Goal: Find specific page/section: Find specific page/section

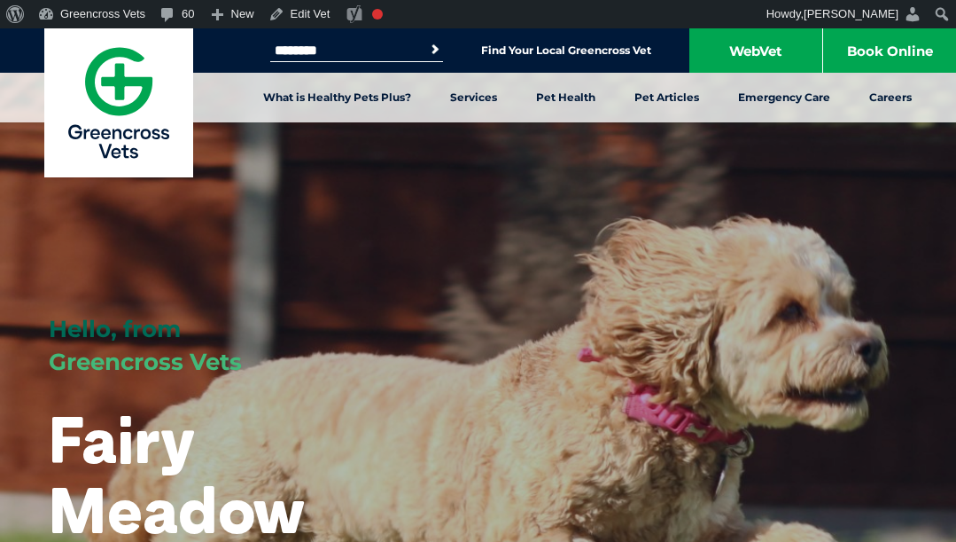
drag, startPoint x: 350, startPoint y: 50, endPoint x: 235, endPoint y: 54, distance: 115.3
click at [235, 54] on div "Search for: ******** Search Find Your Local Greencross Vet WebVet Book Online" at bounding box center [478, 50] width 956 height 44
click at [426, 41] on button "Search" at bounding box center [435, 50] width 18 height 18
drag, startPoint x: 363, startPoint y: 51, endPoint x: 218, endPoint y: 54, distance: 144.5
click at [219, 55] on div "Search for: ***** Search Find Your Local Greencross Vet WebVet Book Online" at bounding box center [478, 50] width 956 height 44
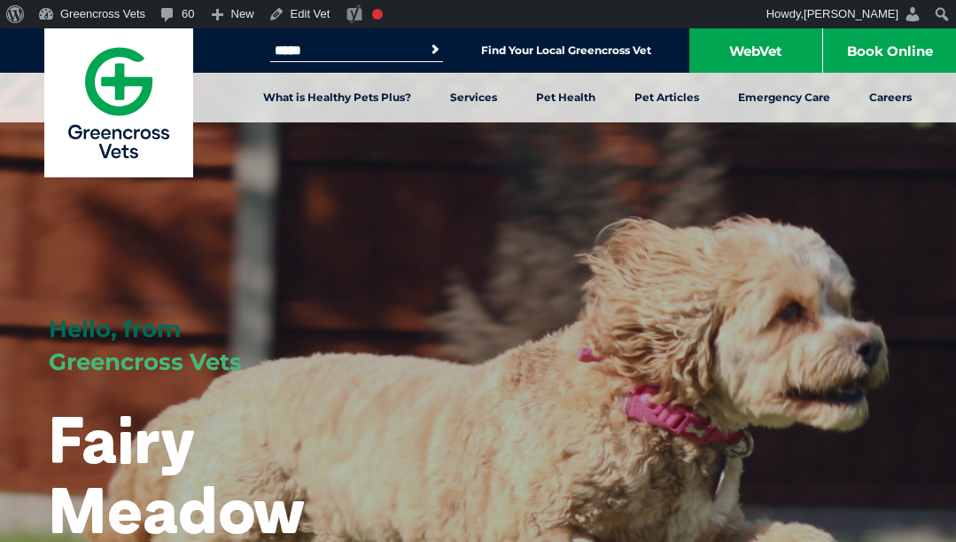
click at [426, 41] on button "Search" at bounding box center [435, 50] width 18 height 18
drag, startPoint x: 362, startPoint y: 43, endPoint x: 195, endPoint y: 55, distance: 167.1
click at [196, 58] on div "Search for: ***** Search Find Your Local Greencross Vet WebVet Book Online" at bounding box center [478, 50] width 956 height 44
type input "*******"
click at [426, 41] on button "Search" at bounding box center [435, 50] width 18 height 18
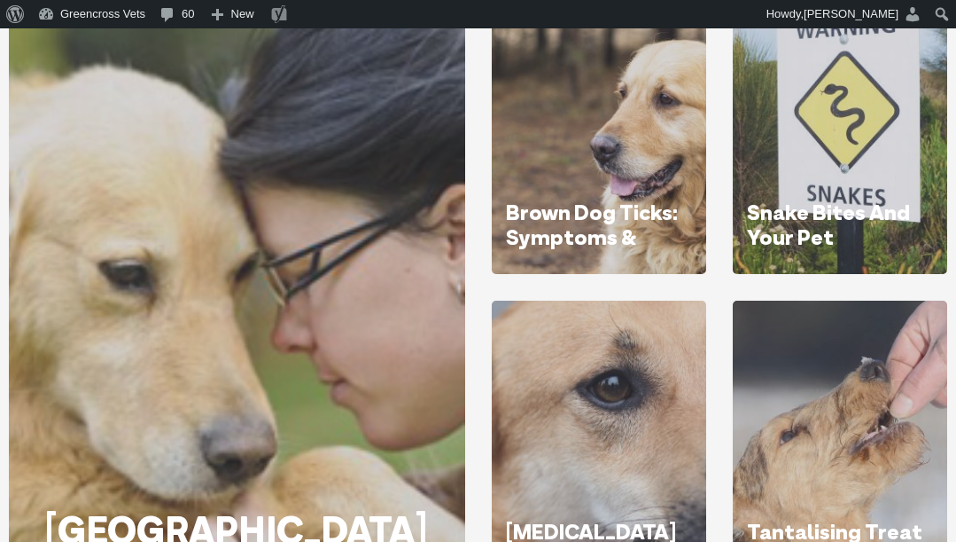
scroll to position [532, 0]
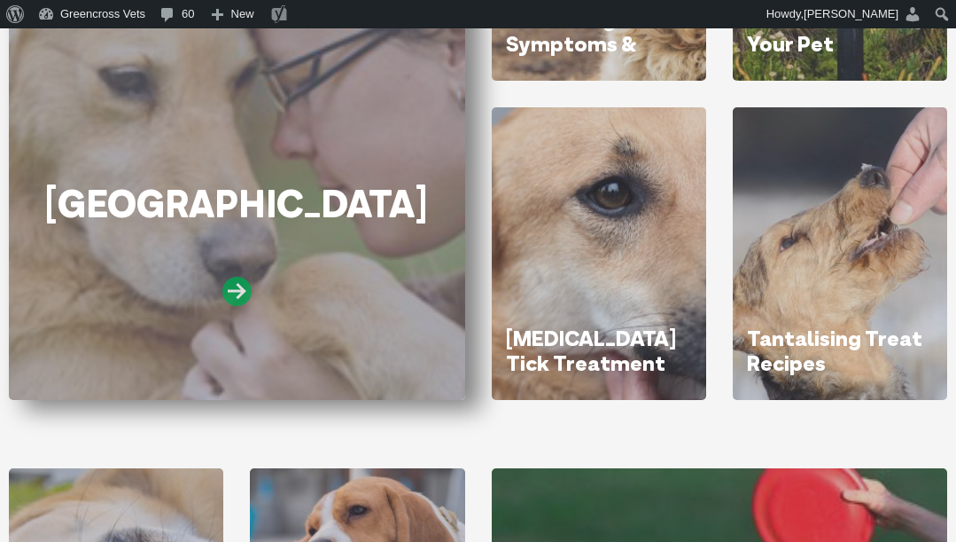
click at [242, 281] on icon at bounding box center [237, 291] width 29 height 29
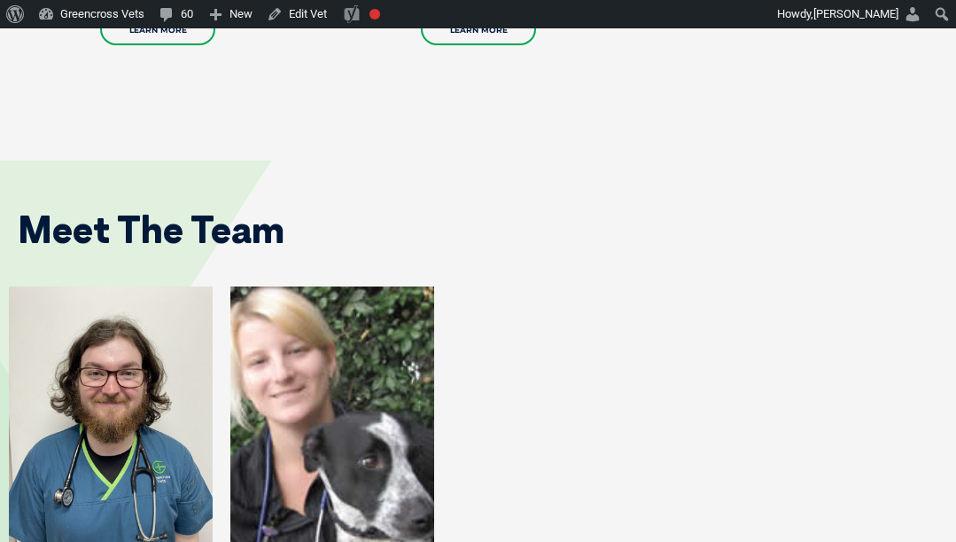
scroll to position [2748, 0]
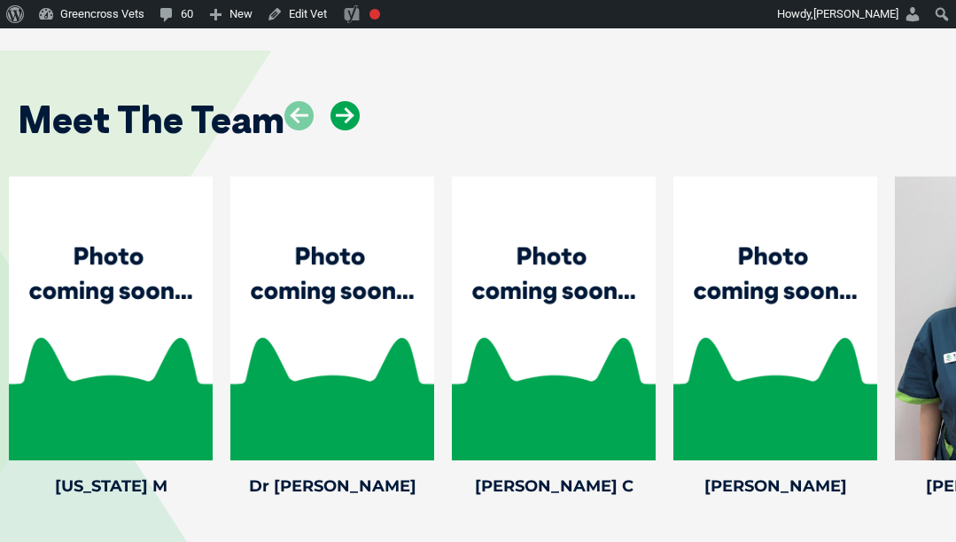
click at [351, 101] on icon at bounding box center [345, 115] width 29 height 29
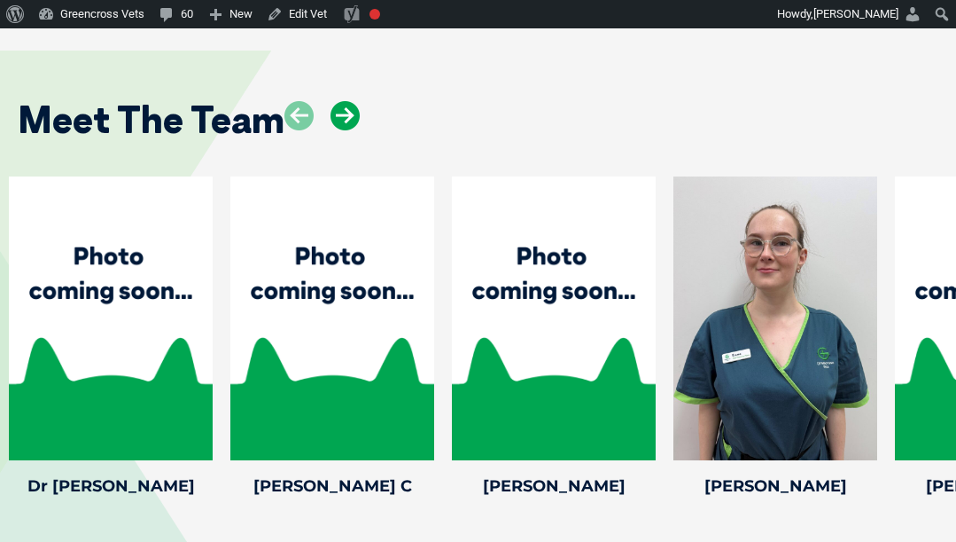
click at [351, 101] on icon at bounding box center [345, 115] width 29 height 29
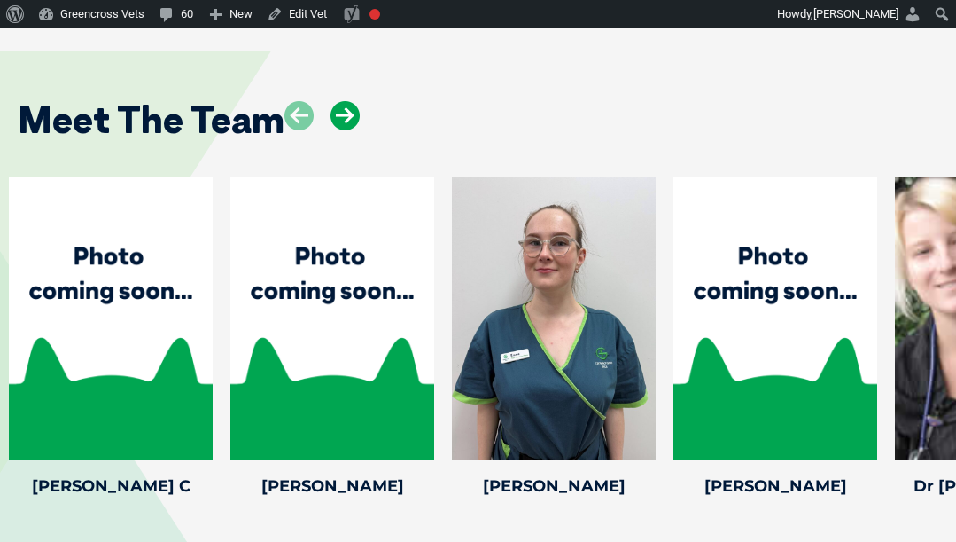
click at [351, 101] on icon at bounding box center [345, 115] width 29 height 29
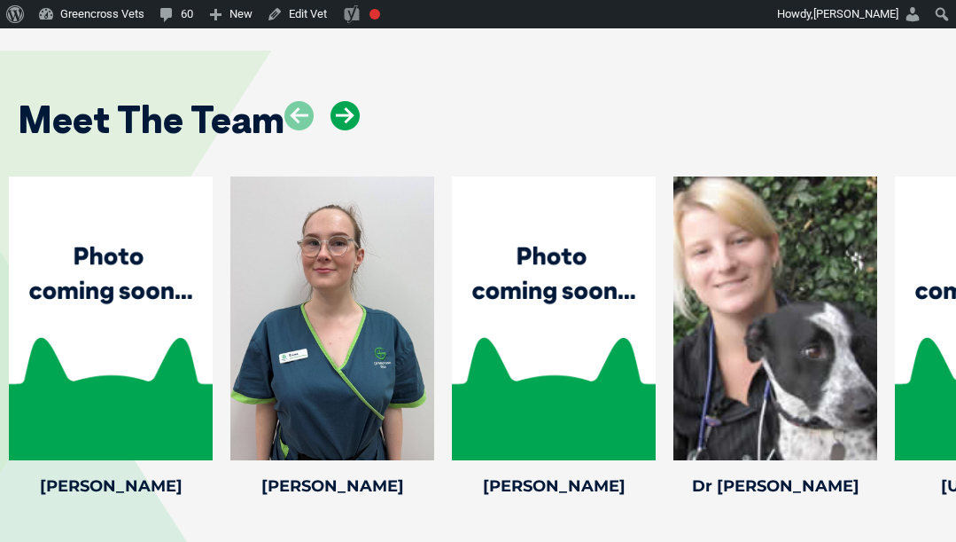
click at [351, 101] on icon at bounding box center [345, 115] width 29 height 29
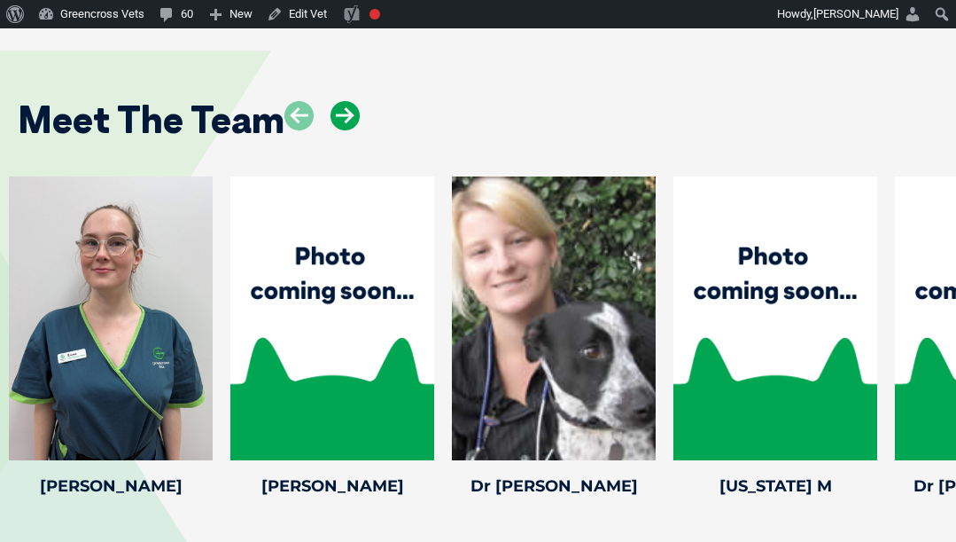
click at [351, 101] on icon at bounding box center [345, 115] width 29 height 29
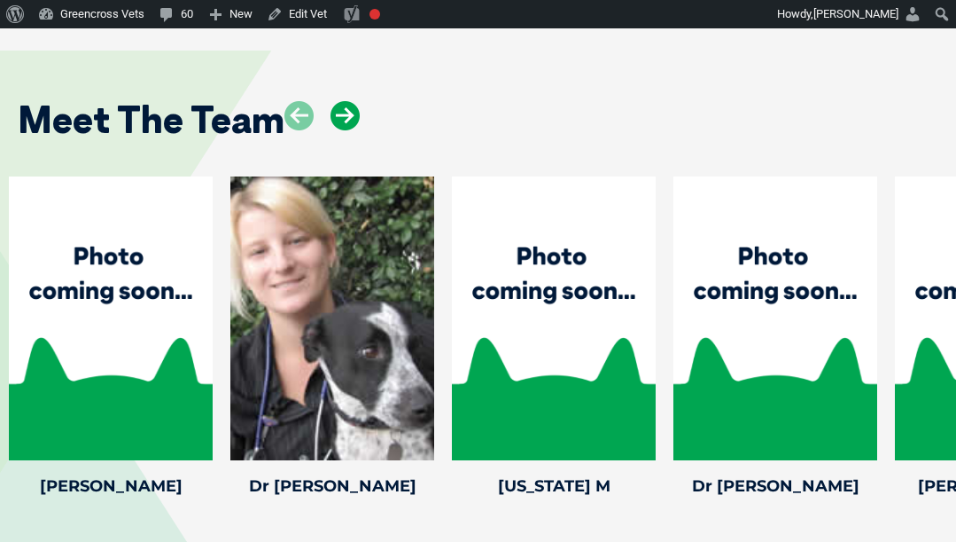
click at [351, 101] on icon at bounding box center [345, 115] width 29 height 29
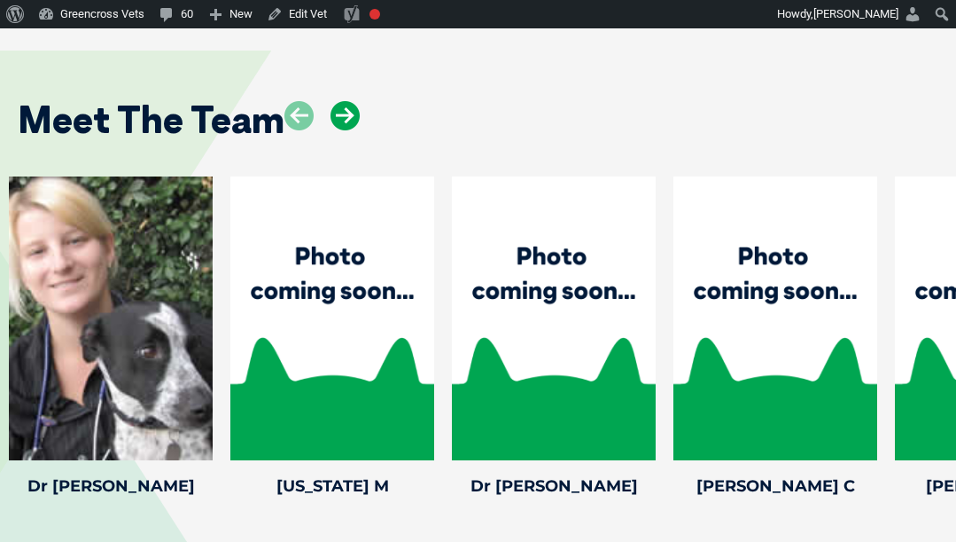
click at [351, 101] on icon at bounding box center [345, 115] width 29 height 29
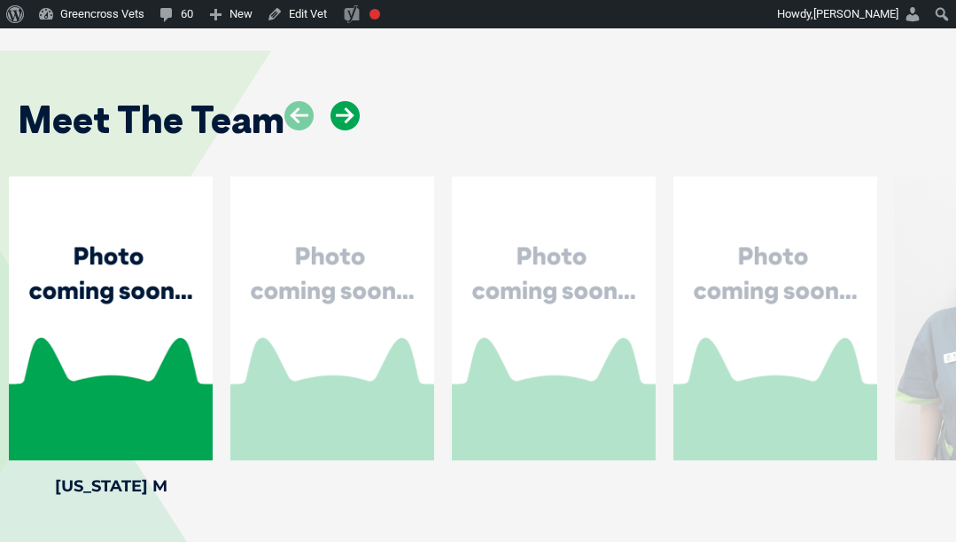
click at [351, 101] on icon at bounding box center [345, 115] width 29 height 29
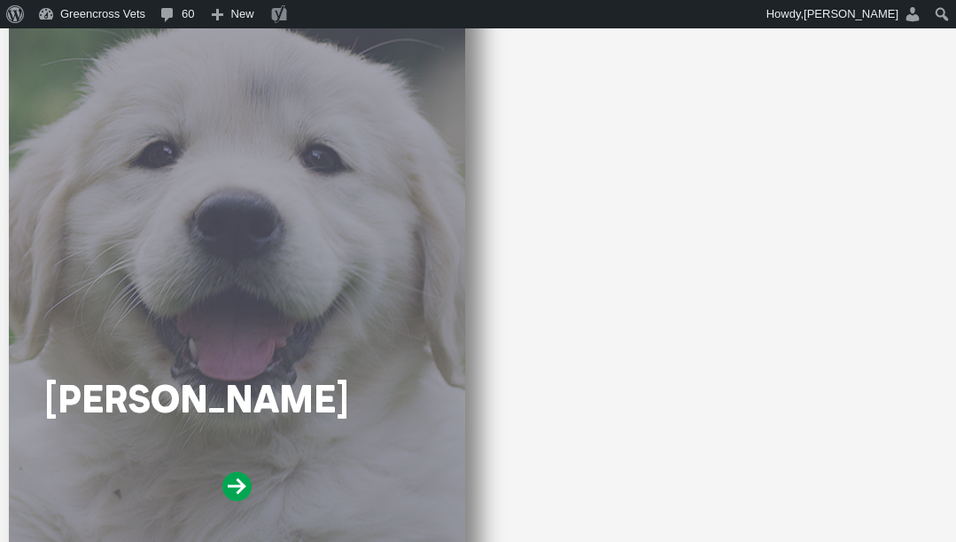
scroll to position [355, 0]
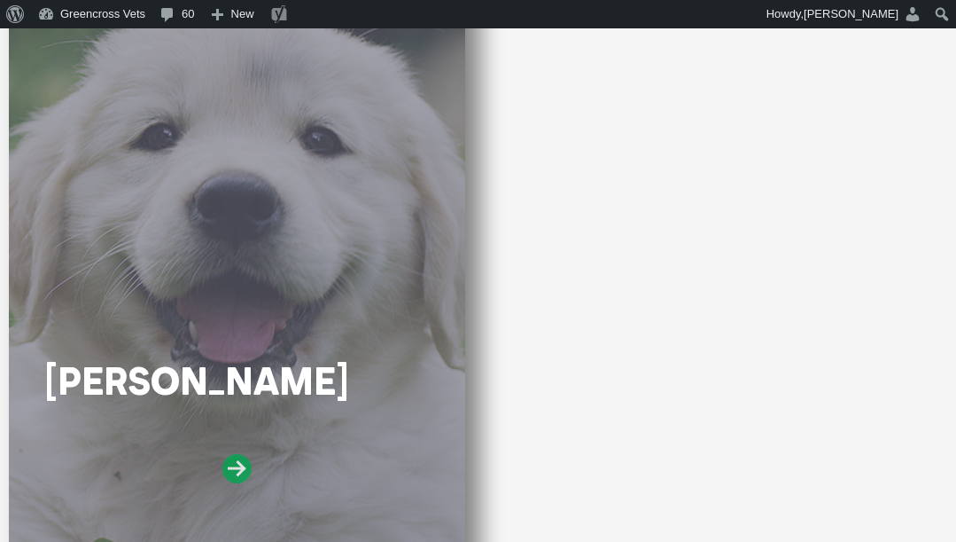
click at [231, 466] on icon at bounding box center [237, 468] width 29 height 29
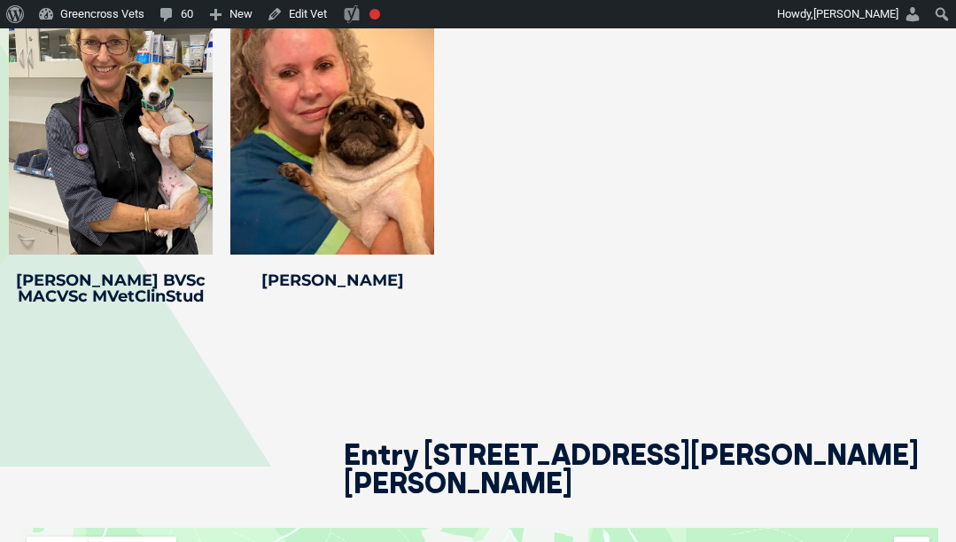
scroll to position [2571, 0]
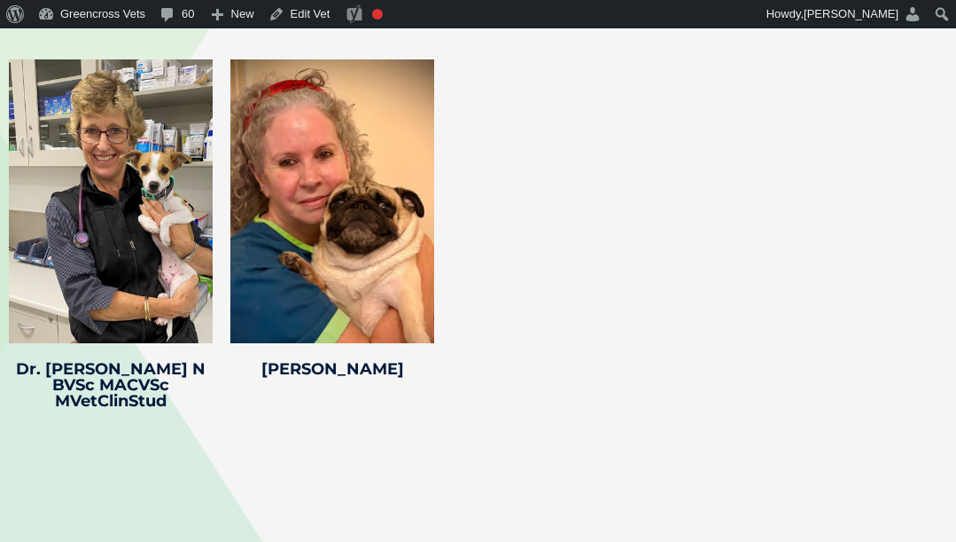
scroll to position [2571, 0]
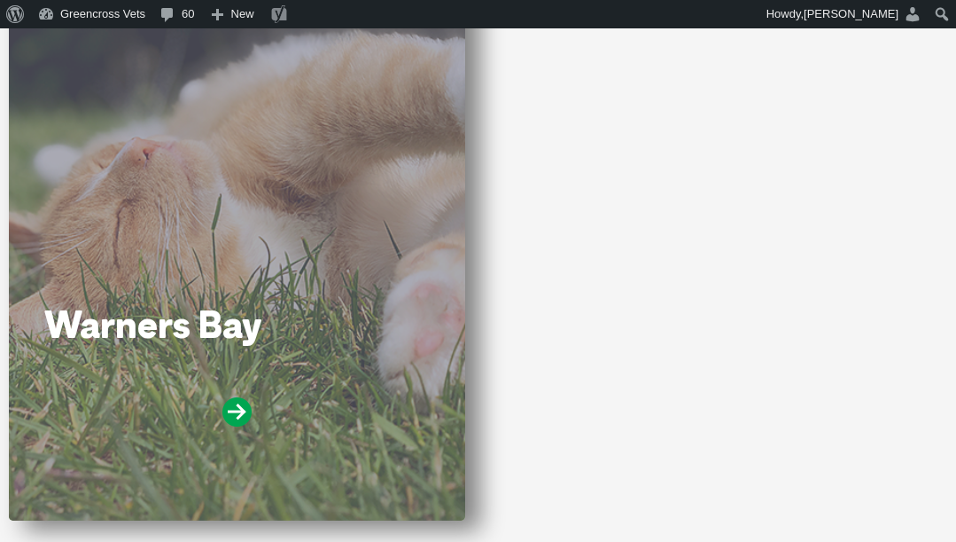
scroll to position [443, 0]
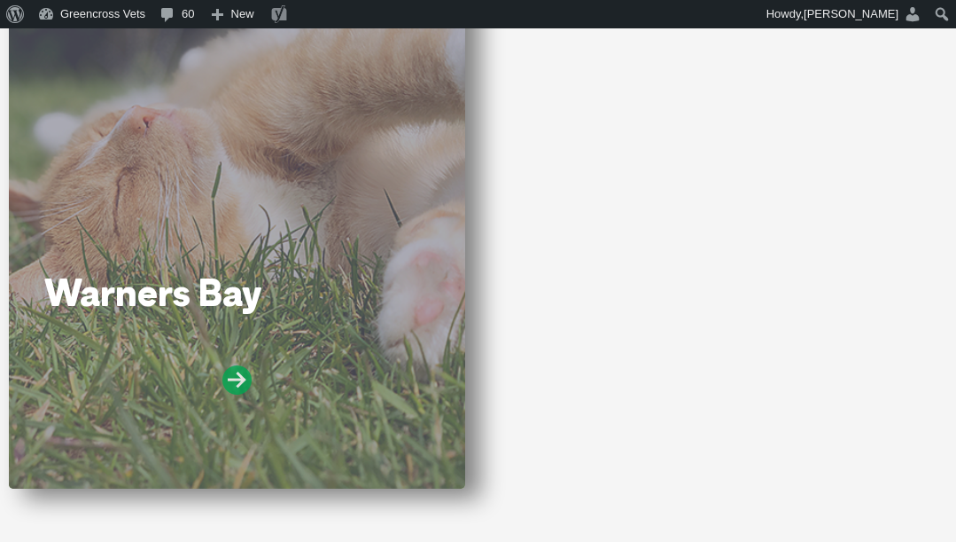
click at [241, 369] on icon at bounding box center [237, 379] width 29 height 29
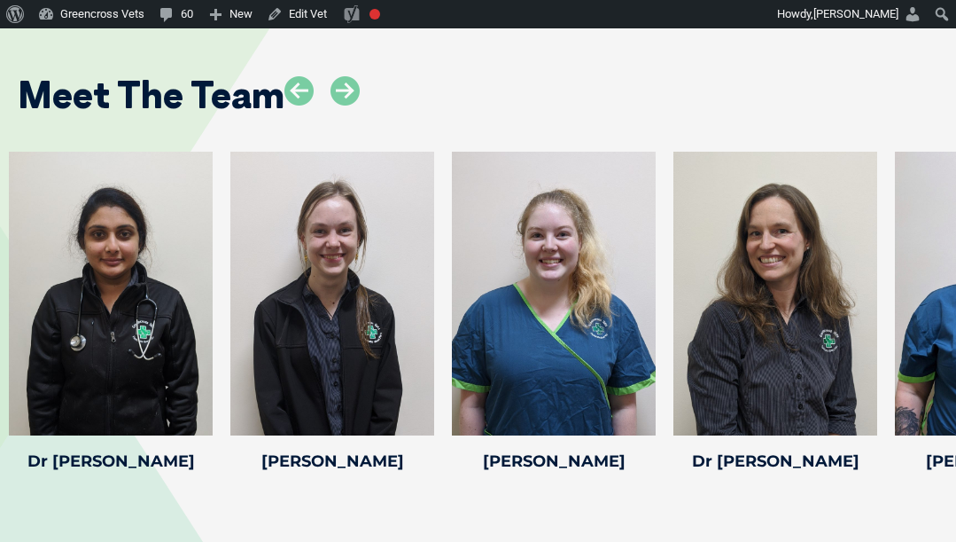
scroll to position [2659, 0]
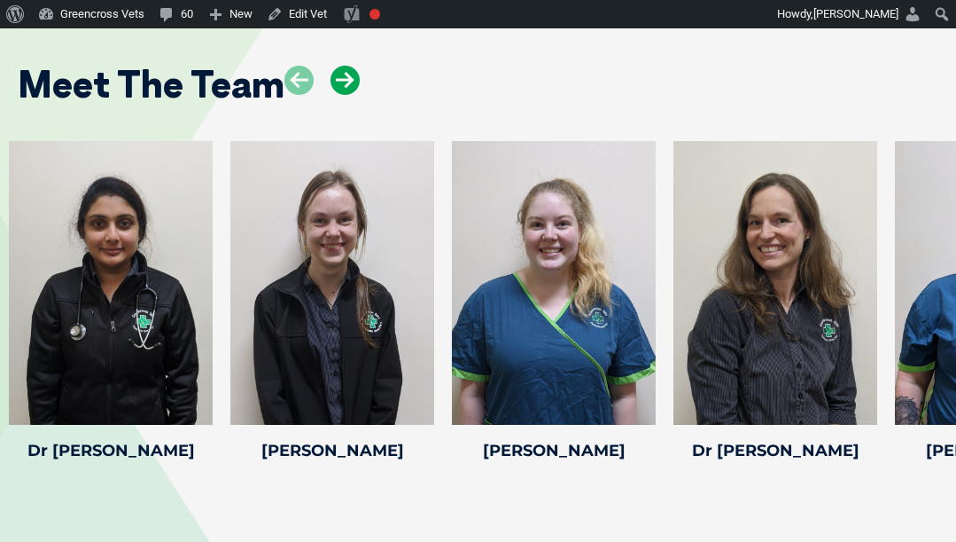
click at [341, 83] on icon at bounding box center [345, 80] width 29 height 29
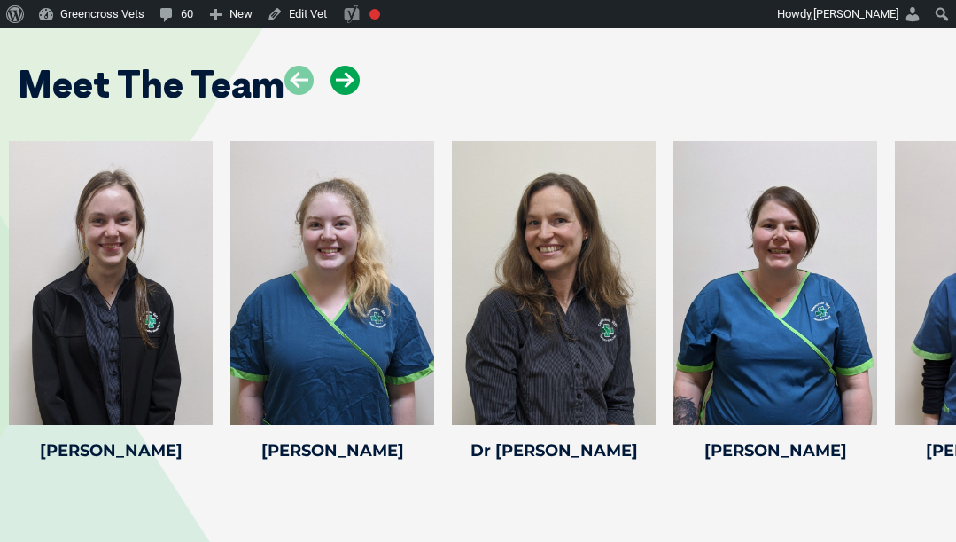
click at [341, 83] on icon at bounding box center [345, 80] width 29 height 29
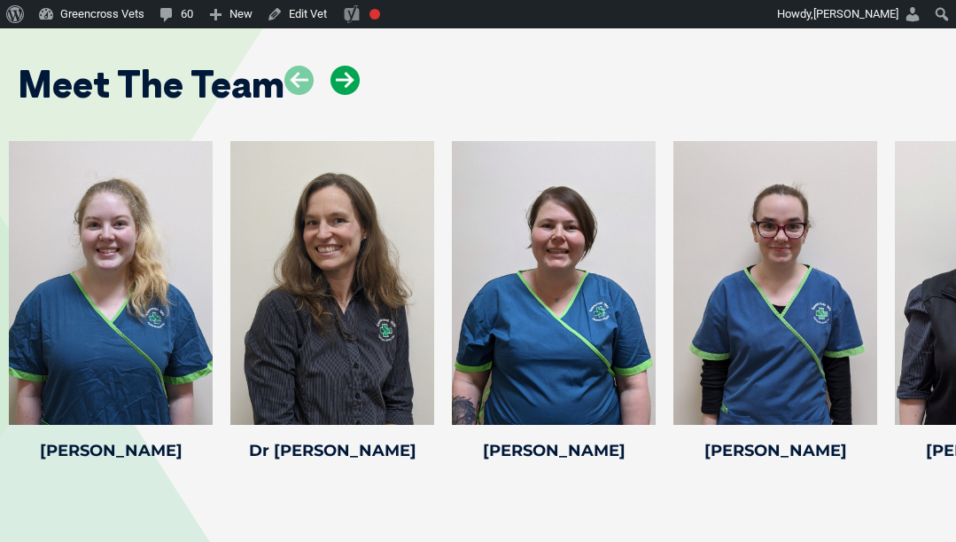
click at [341, 83] on icon at bounding box center [345, 80] width 29 height 29
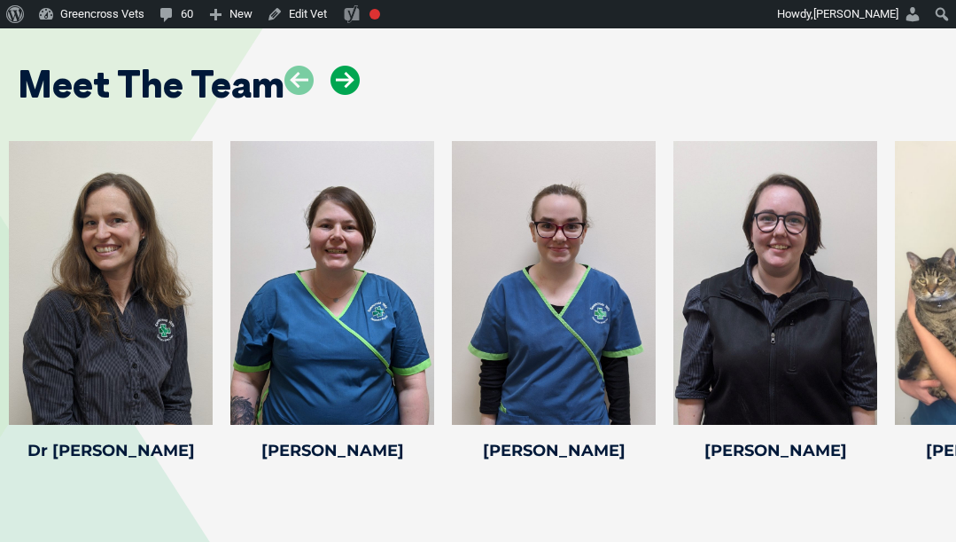
click at [341, 83] on icon at bounding box center [345, 80] width 29 height 29
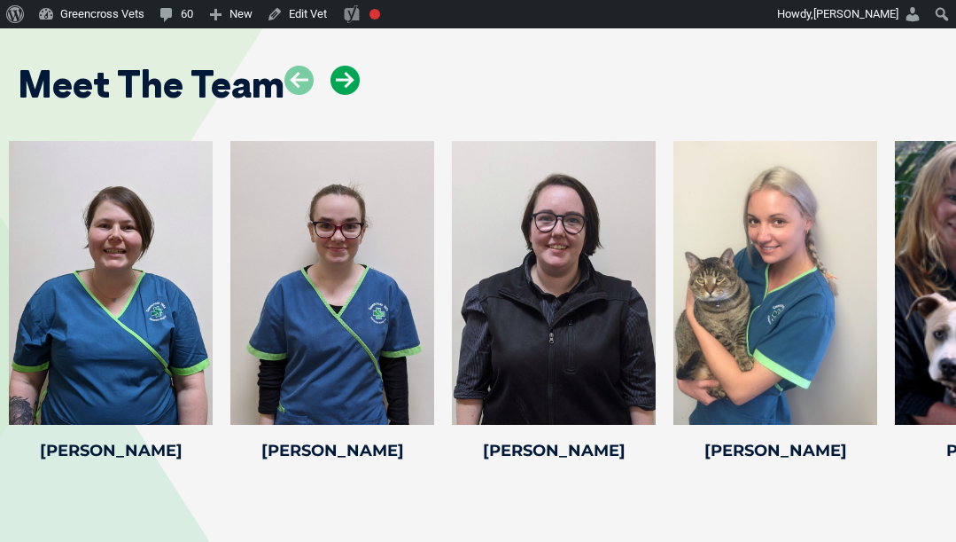
click at [341, 83] on icon at bounding box center [345, 80] width 29 height 29
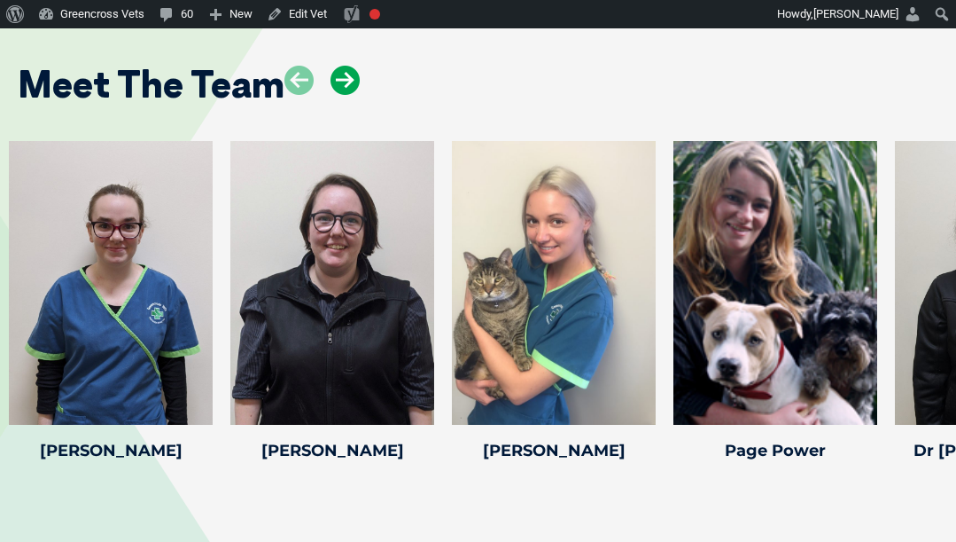
click at [341, 83] on icon at bounding box center [345, 80] width 29 height 29
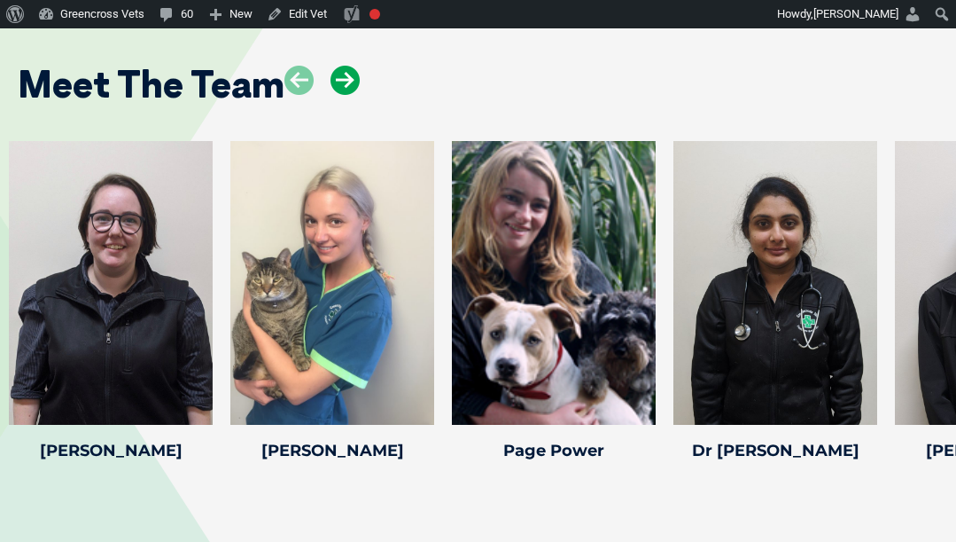
click at [341, 83] on icon at bounding box center [345, 80] width 29 height 29
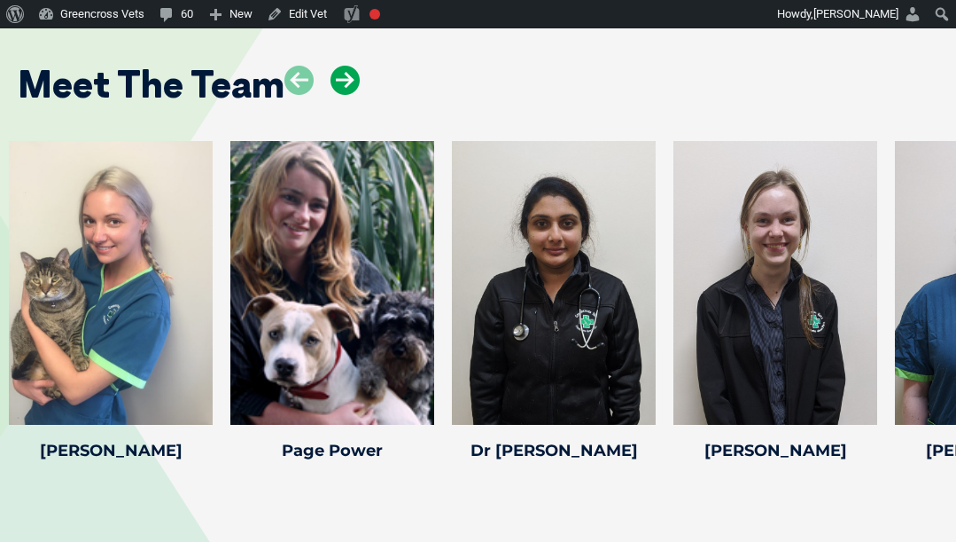
click at [341, 83] on icon at bounding box center [345, 80] width 29 height 29
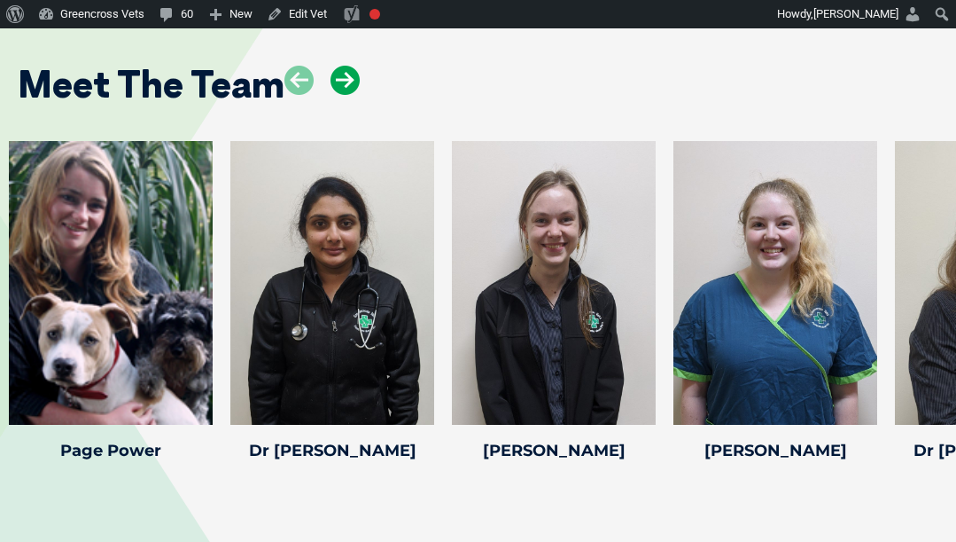
click at [341, 83] on icon at bounding box center [345, 80] width 29 height 29
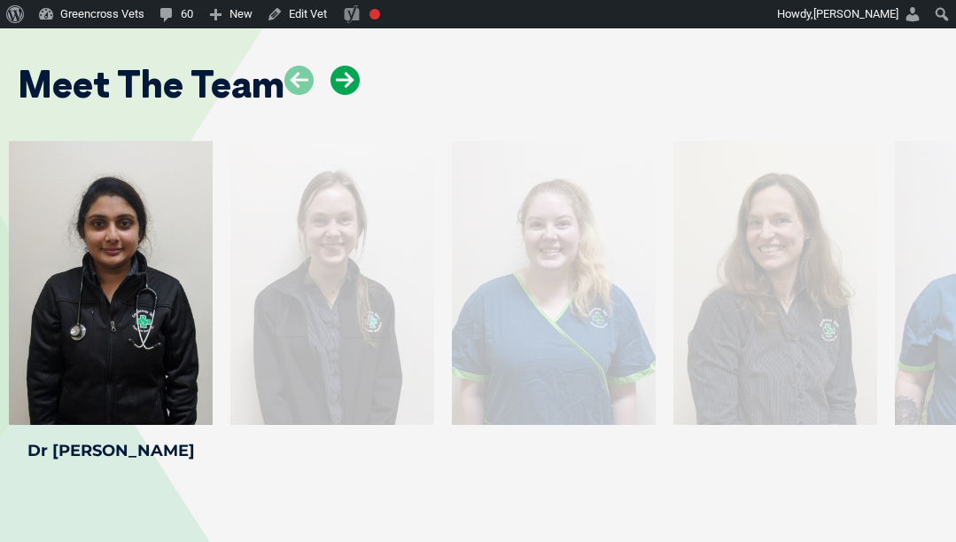
click at [341, 83] on icon at bounding box center [345, 80] width 29 height 29
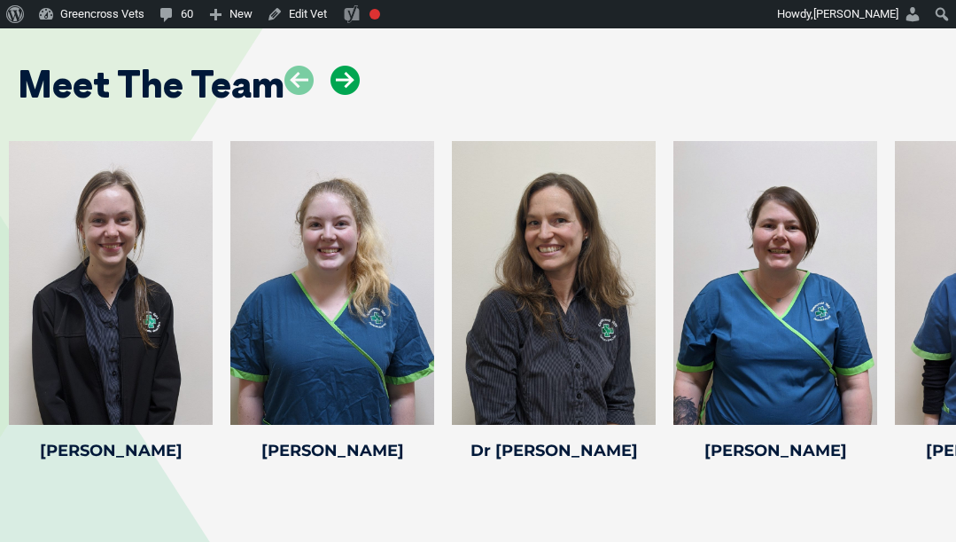
click at [345, 70] on icon at bounding box center [345, 80] width 29 height 29
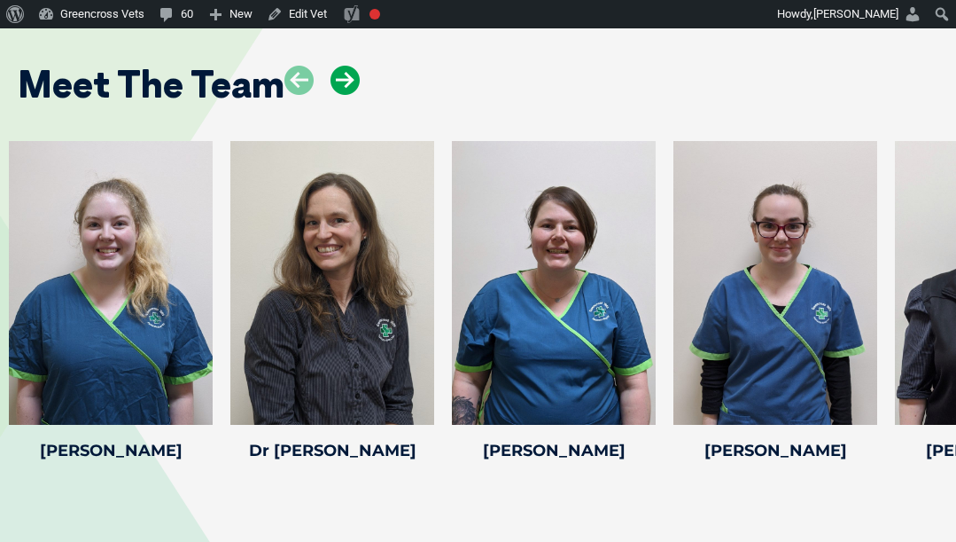
click at [345, 70] on icon at bounding box center [345, 80] width 29 height 29
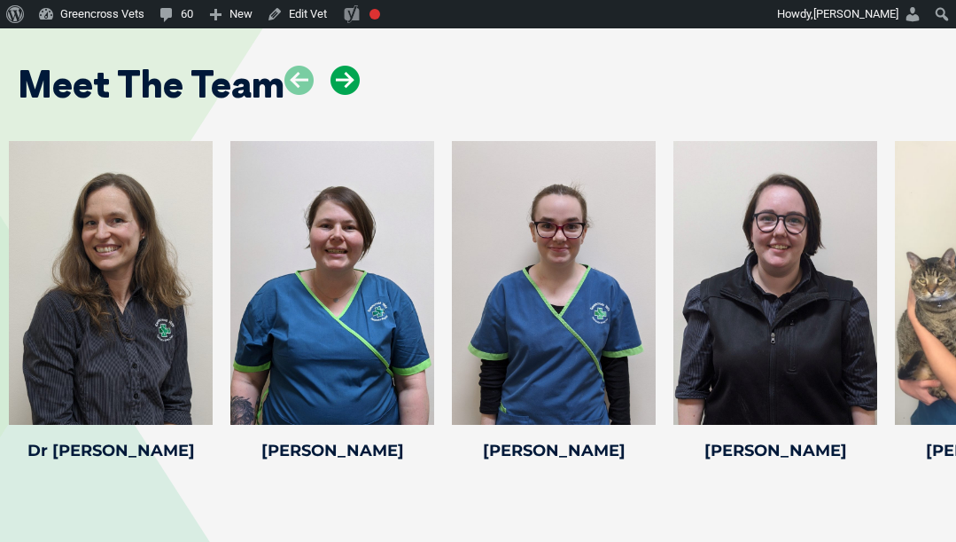
click at [345, 70] on icon at bounding box center [345, 80] width 29 height 29
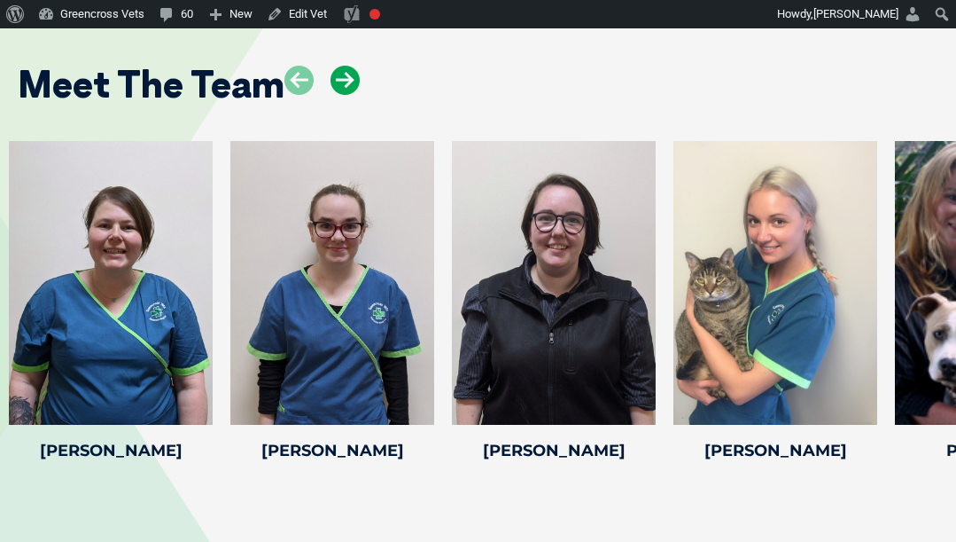
click at [345, 70] on icon at bounding box center [345, 80] width 29 height 29
